Goal: Information Seeking & Learning: Learn about a topic

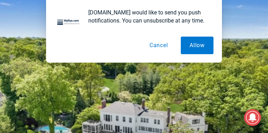
scroll to position [169, 0]
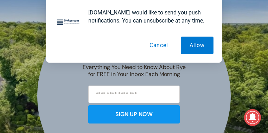
click at [159, 44] on button "Cancel" at bounding box center [158, 46] width 36 height 18
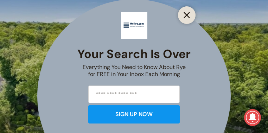
click at [183, 14] on button "Close" at bounding box center [187, 15] width 10 height 10
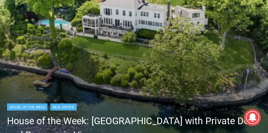
scroll to position [267, 0]
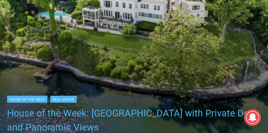
click at [125, 110] on link "House of the Week: [GEOGRAPHIC_DATA] with Private Dock and Panoramic Views" at bounding box center [135, 120] width 257 height 28
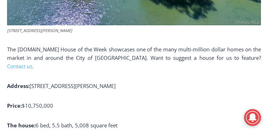
scroll to position [365, 0]
